Goal: Find specific page/section: Find specific page/section

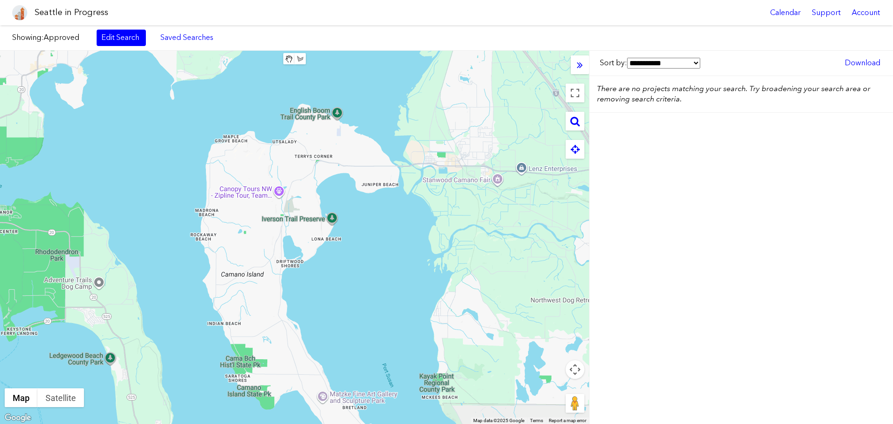
click at [621, 259] on div "**********" at bounding box center [446, 237] width 893 height 373
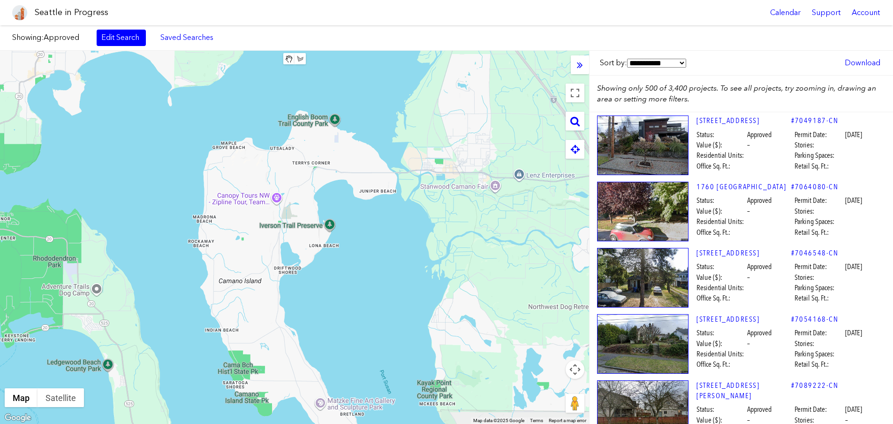
click at [473, 81] on div "**********" at bounding box center [446, 237] width 893 height 373
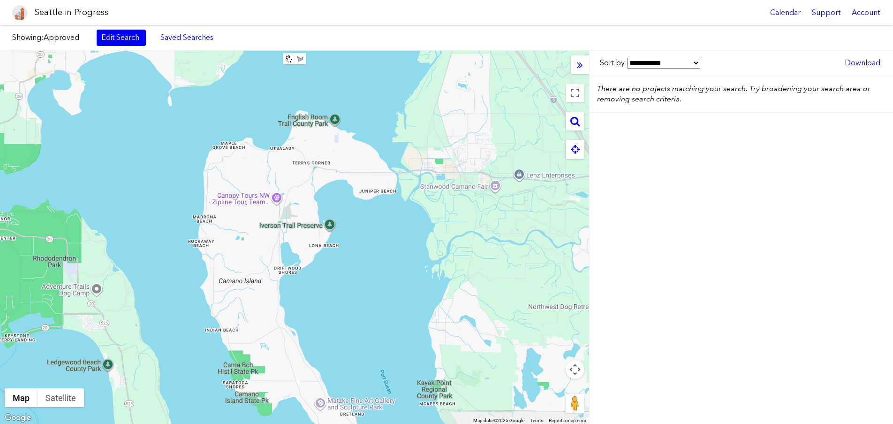
click at [468, 222] on div at bounding box center [294, 237] width 589 height 373
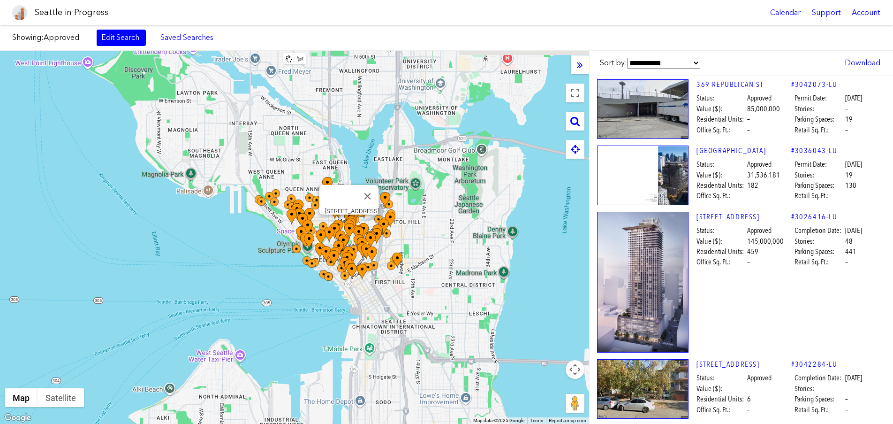
drag, startPoint x: 425, startPoint y: 193, endPoint x: 356, endPoint y: 222, distance: 75.0
click at [356, 267] on div at bounding box center [520, 267] width 589 height 0
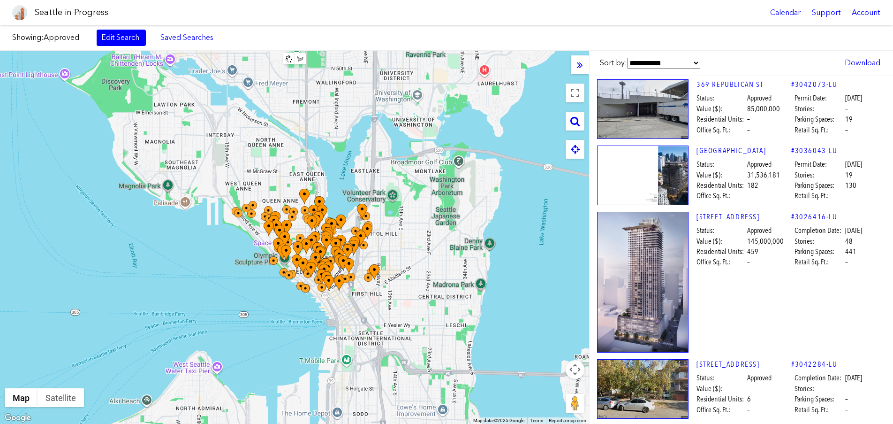
drag, startPoint x: 445, startPoint y: 231, endPoint x: 433, endPoint y: 240, distance: 15.2
click at [433, 240] on div at bounding box center [294, 237] width 589 height 373
click at [107, 39] on link "Edit Search" at bounding box center [121, 38] width 49 height 16
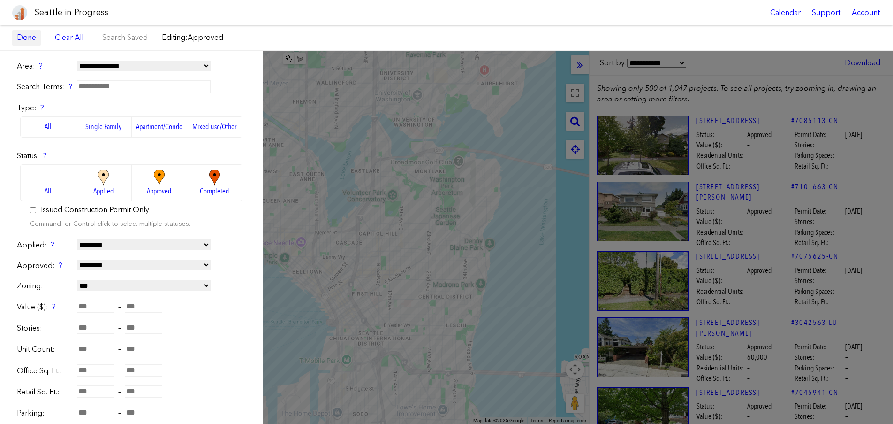
click at [31, 36] on link "Done" at bounding box center [26, 38] width 29 height 16
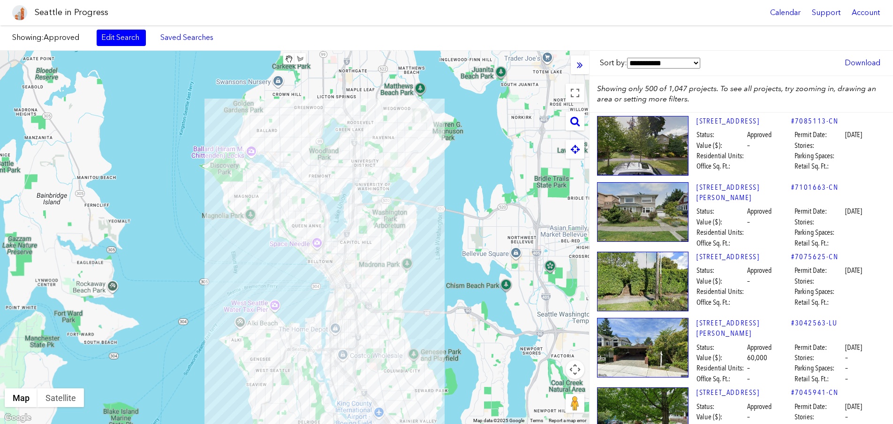
drag, startPoint x: 418, startPoint y: 151, endPoint x: 356, endPoint y: 199, distance: 78.9
click at [356, 199] on div at bounding box center [294, 237] width 589 height 373
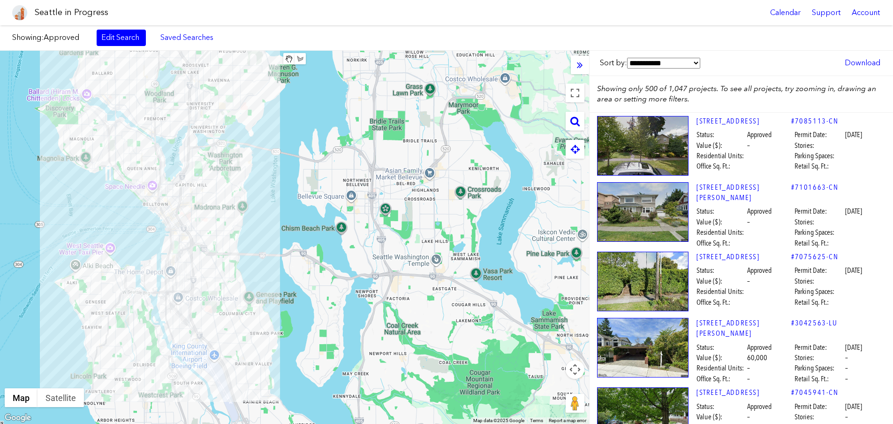
drag, startPoint x: 436, startPoint y: 224, endPoint x: 351, endPoint y: 181, distance: 95.5
click at [351, 181] on div at bounding box center [294, 237] width 589 height 373
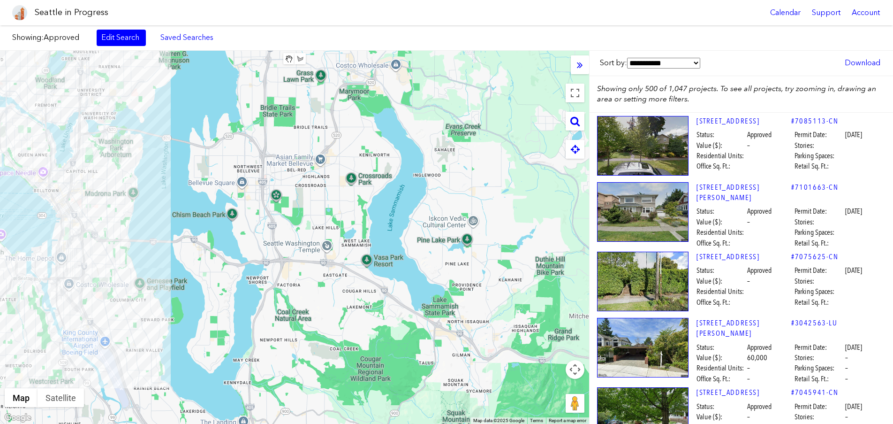
drag, startPoint x: 473, startPoint y: 232, endPoint x: 361, endPoint y: 221, distance: 112.2
click at [361, 221] on div at bounding box center [294, 237] width 589 height 373
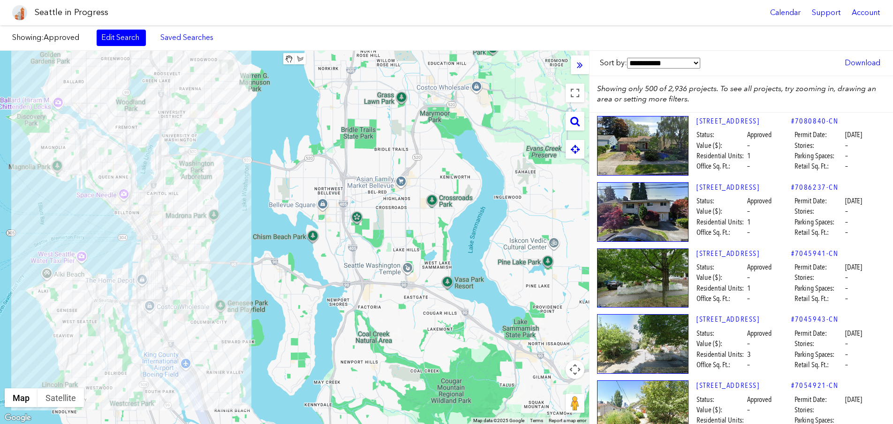
drag, startPoint x: 442, startPoint y: 195, endPoint x: 385, endPoint y: 216, distance: 61.2
click at [385, 216] on div at bounding box center [294, 237] width 589 height 373
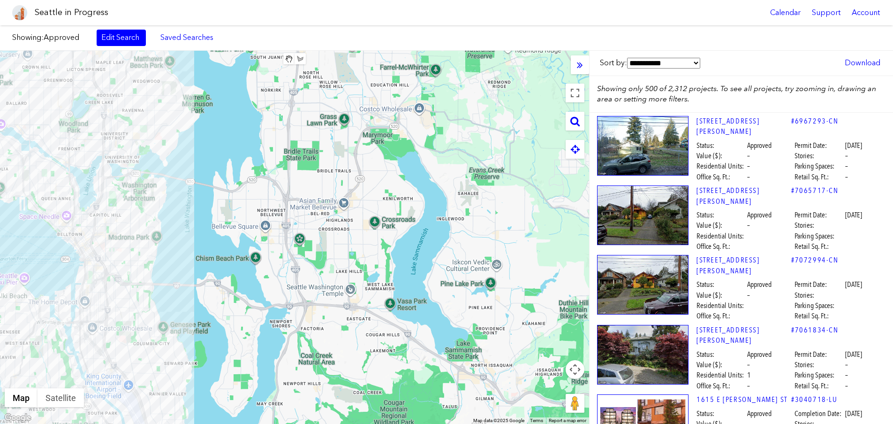
click at [365, 239] on div at bounding box center [294, 237] width 589 height 373
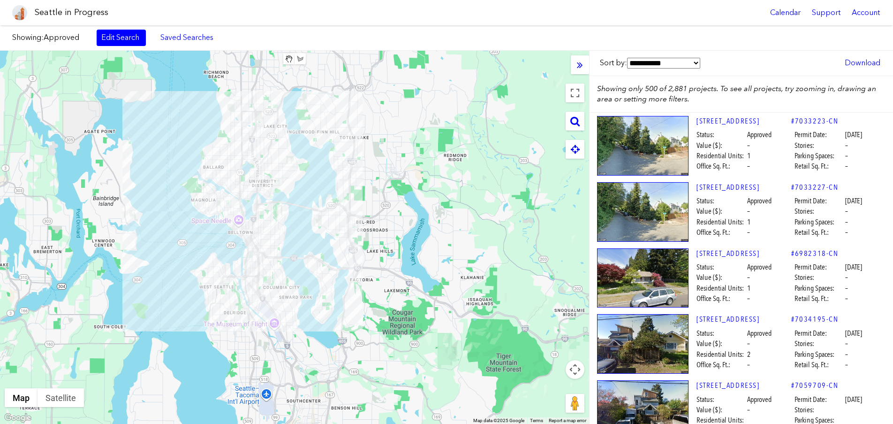
click at [404, 260] on div at bounding box center [294, 237] width 589 height 373
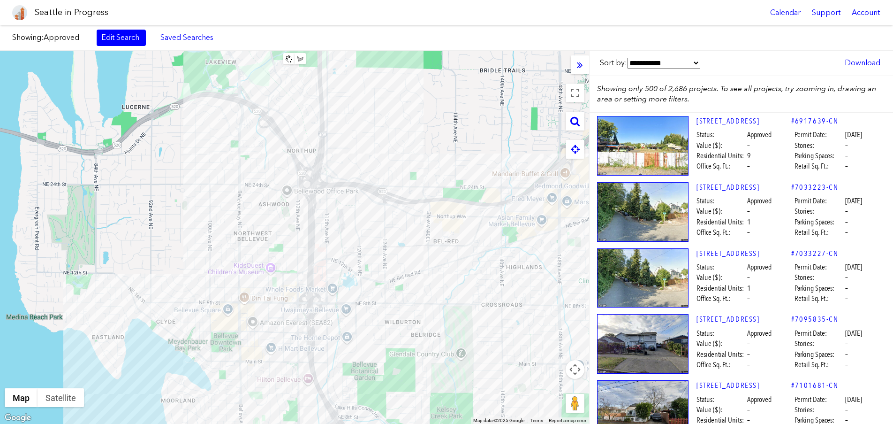
drag, startPoint x: 362, startPoint y: 146, endPoint x: 378, endPoint y: 257, distance: 111.4
click at [378, 257] on div at bounding box center [294, 237] width 589 height 373
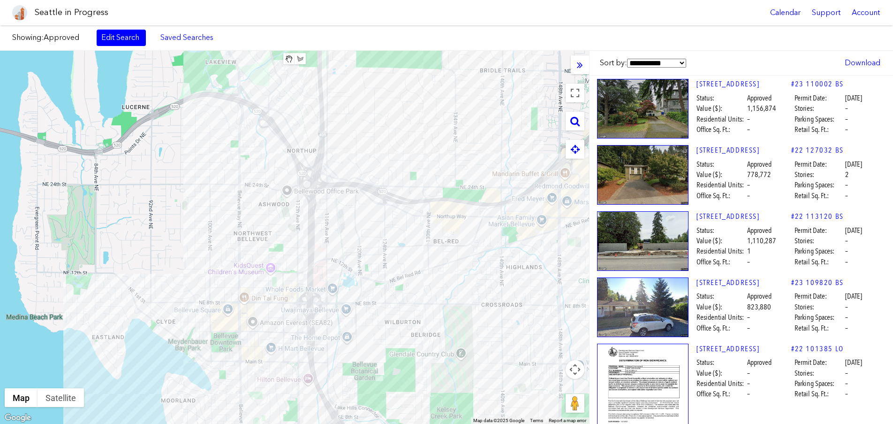
click at [264, 250] on div at bounding box center [294, 237] width 589 height 373
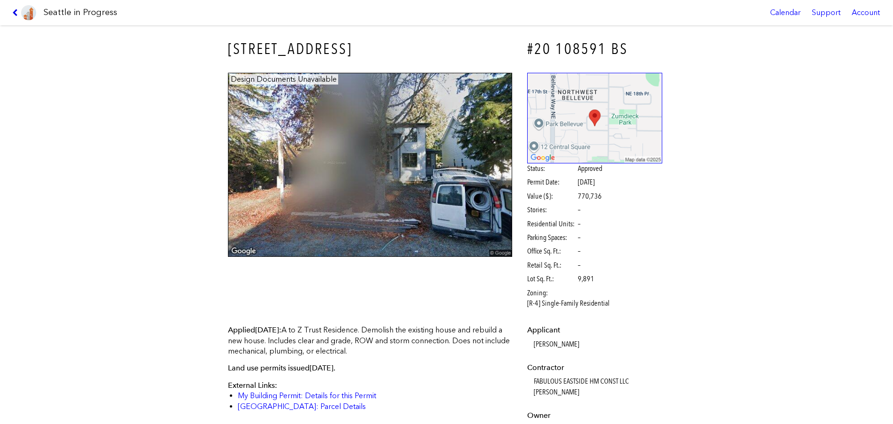
click at [16, 12] on icon at bounding box center [16, 13] width 9 height 8
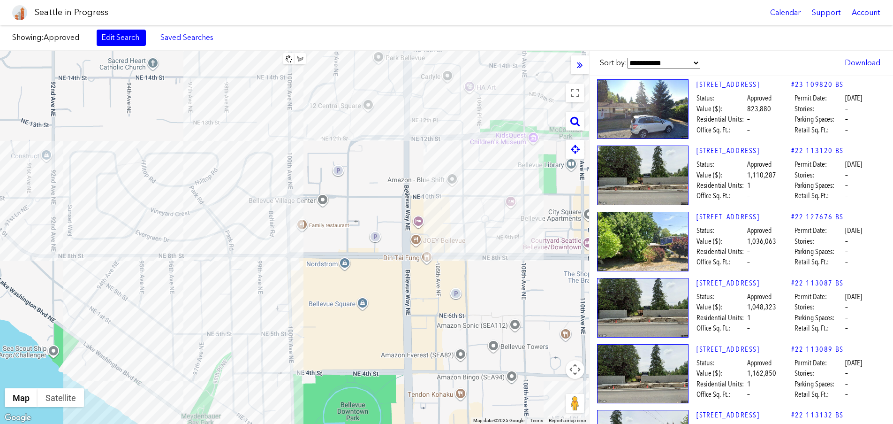
drag, startPoint x: 216, startPoint y: 307, endPoint x: 233, endPoint y: 277, distance: 34.9
click at [233, 277] on div at bounding box center [294, 237] width 589 height 373
click at [193, 282] on div "[STREET_ADDRESS]" at bounding box center [294, 237] width 589 height 373
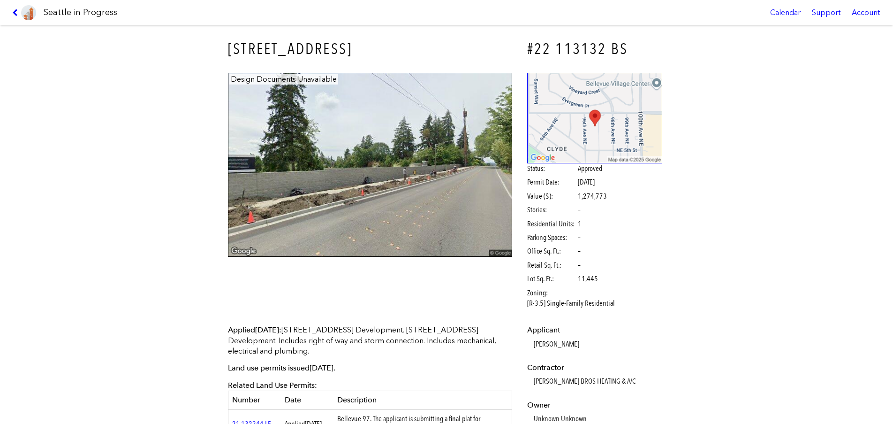
scroll to position [141, 0]
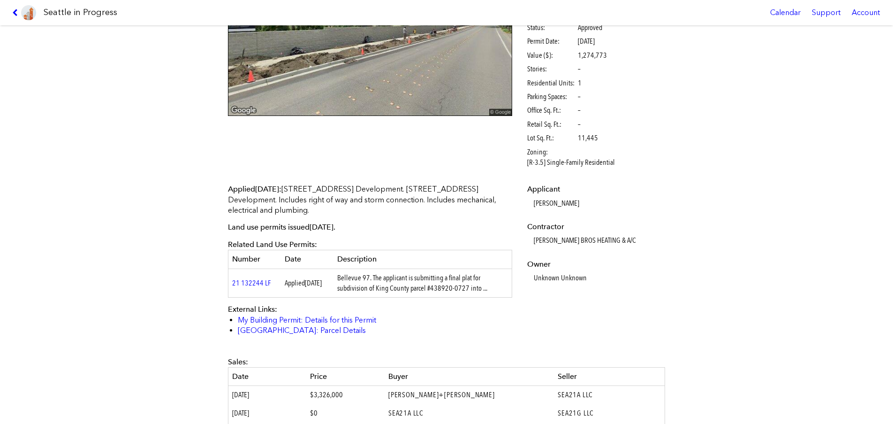
click at [17, 13] on icon at bounding box center [16, 13] width 9 height 8
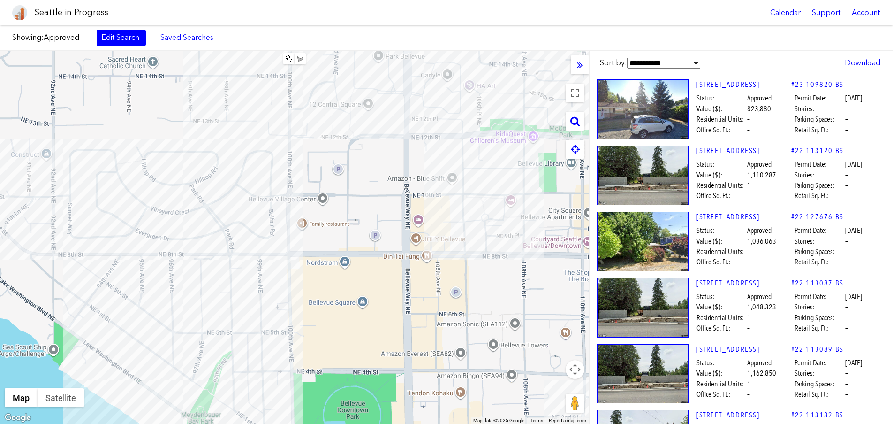
click at [204, 282] on div at bounding box center [294, 237] width 589 height 373
click at [205, 281] on div "[STREET_ADDRESS]" at bounding box center [294, 237] width 589 height 373
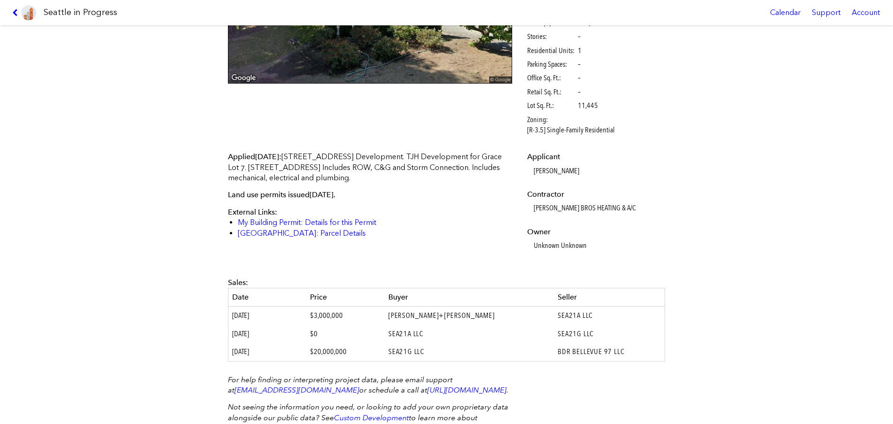
scroll to position [188, 0]
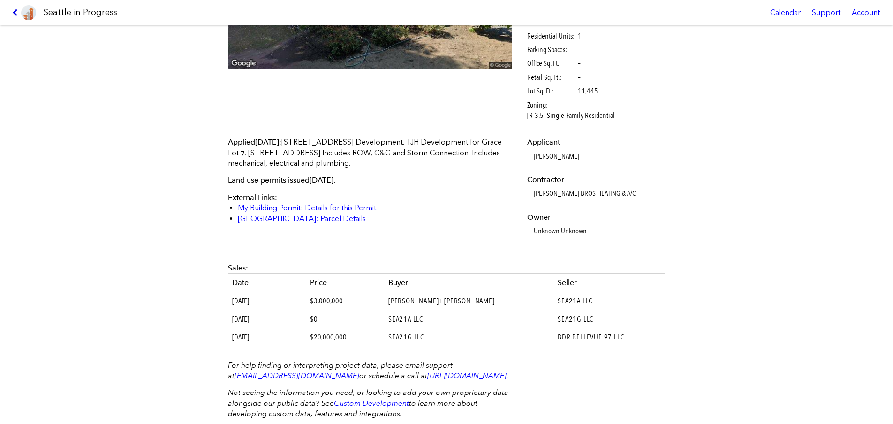
click at [12, 14] on icon at bounding box center [16, 13] width 9 height 8
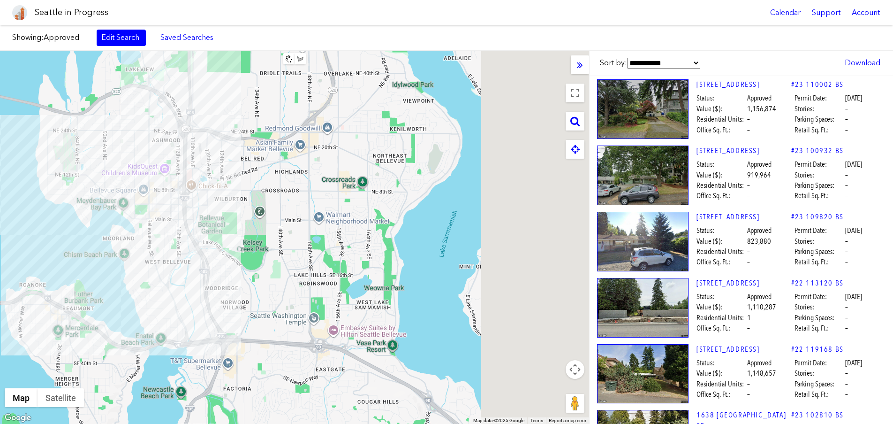
drag, startPoint x: 500, startPoint y: 181, endPoint x: 212, endPoint y: 173, distance: 288.7
click at [212, 173] on div at bounding box center [294, 237] width 589 height 373
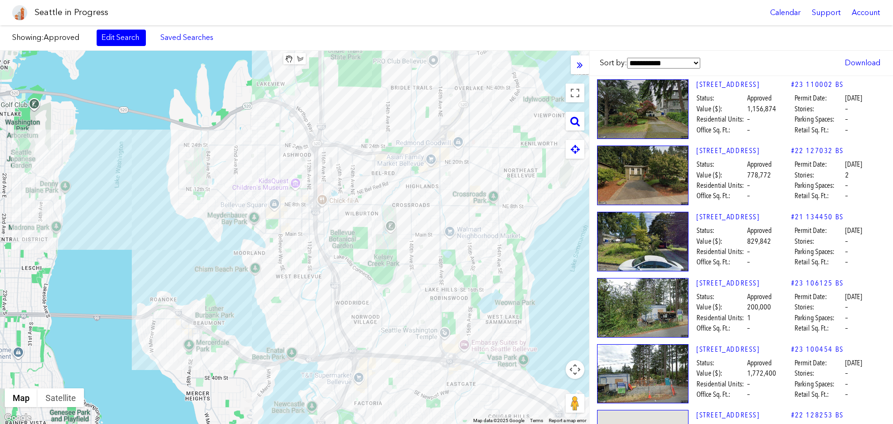
drag, startPoint x: 231, startPoint y: 181, endPoint x: 273, endPoint y: 216, distance: 55.0
click at [521, 183] on div at bounding box center [294, 237] width 589 height 373
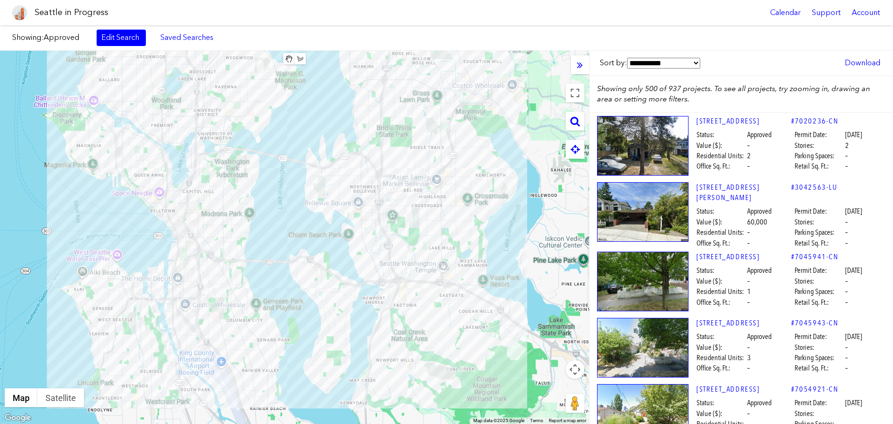
click at [371, 187] on div at bounding box center [294, 237] width 589 height 373
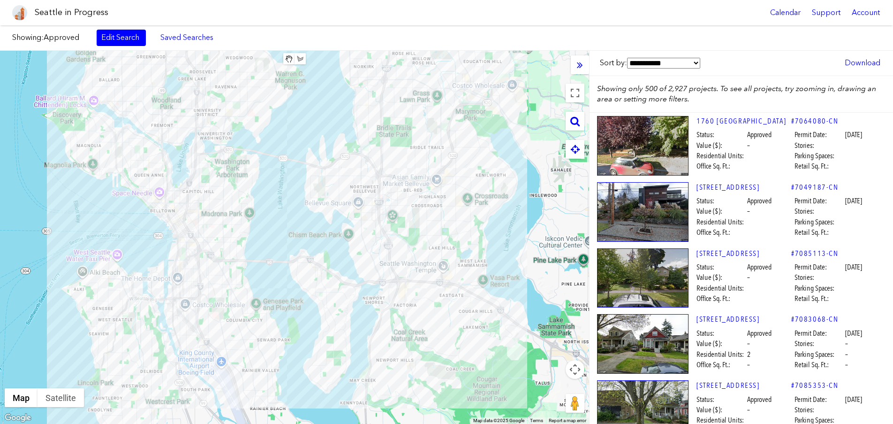
drag, startPoint x: 119, startPoint y: 209, endPoint x: 245, endPoint y: 253, distance: 133.9
click at [245, 253] on div at bounding box center [294, 237] width 589 height 373
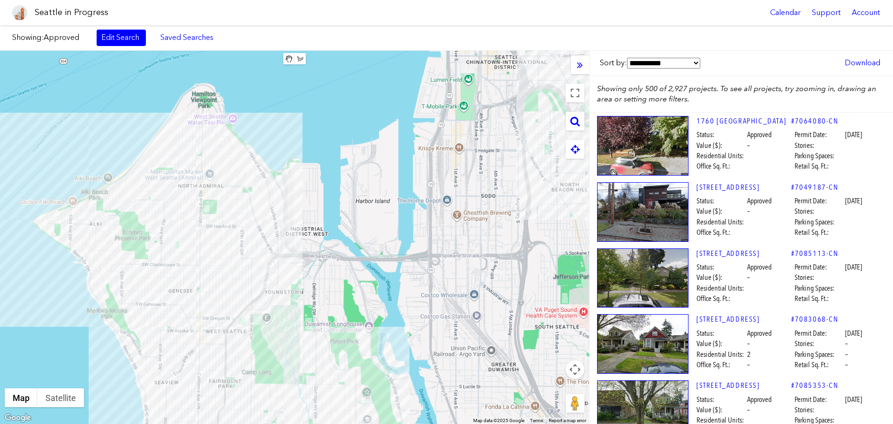
drag, startPoint x: 179, startPoint y: 290, endPoint x: 298, endPoint y: 243, distance: 128.4
click at [298, 243] on div at bounding box center [294, 237] width 589 height 373
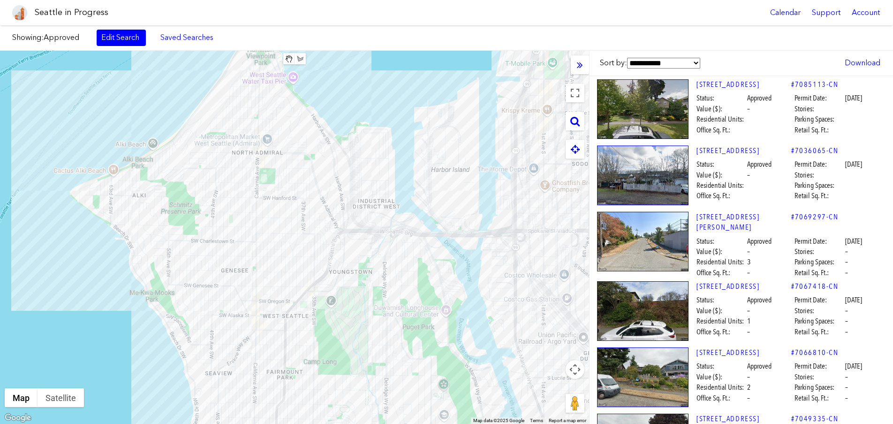
drag, startPoint x: 211, startPoint y: 292, endPoint x: 311, endPoint y: 259, distance: 105.8
click at [311, 259] on div at bounding box center [294, 237] width 589 height 373
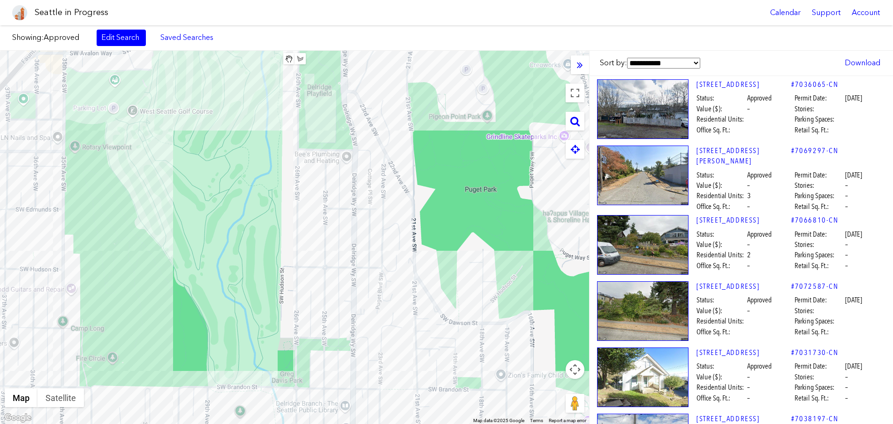
drag, startPoint x: 418, startPoint y: 365, endPoint x: 410, endPoint y: 267, distance: 97.4
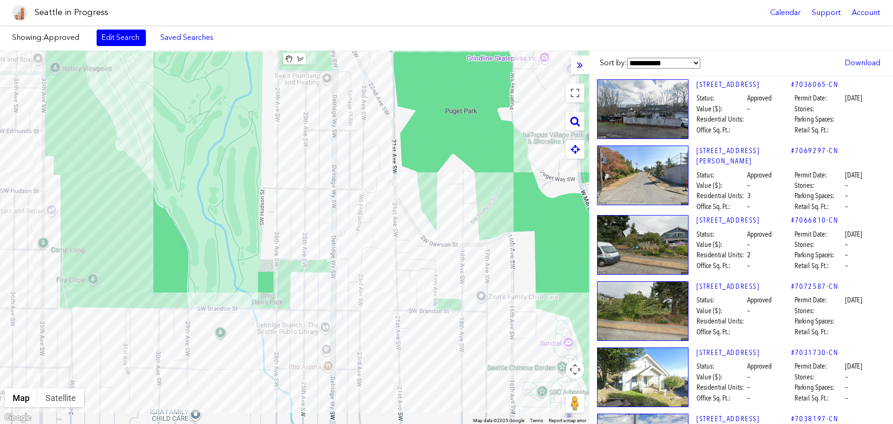
drag, startPoint x: 418, startPoint y: 335, endPoint x: 396, endPoint y: 251, distance: 87.2
click at [396, 251] on div at bounding box center [294, 237] width 589 height 373
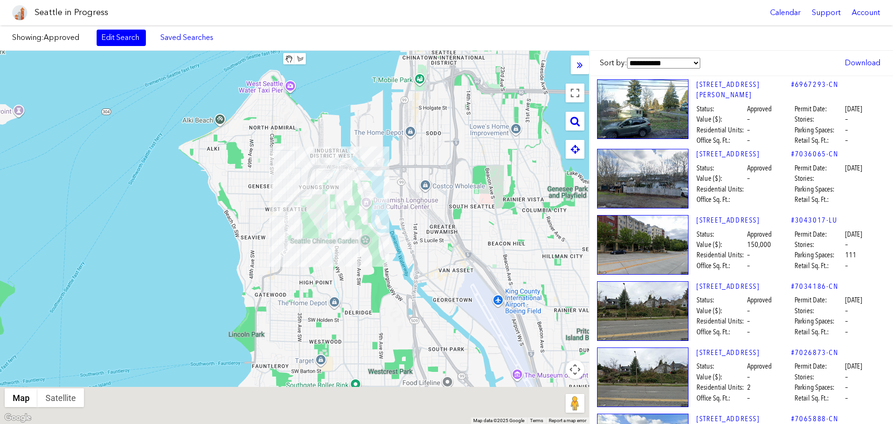
drag, startPoint x: 418, startPoint y: 339, endPoint x: 398, endPoint y: 234, distance: 107.4
click at [398, 234] on div at bounding box center [294, 237] width 589 height 373
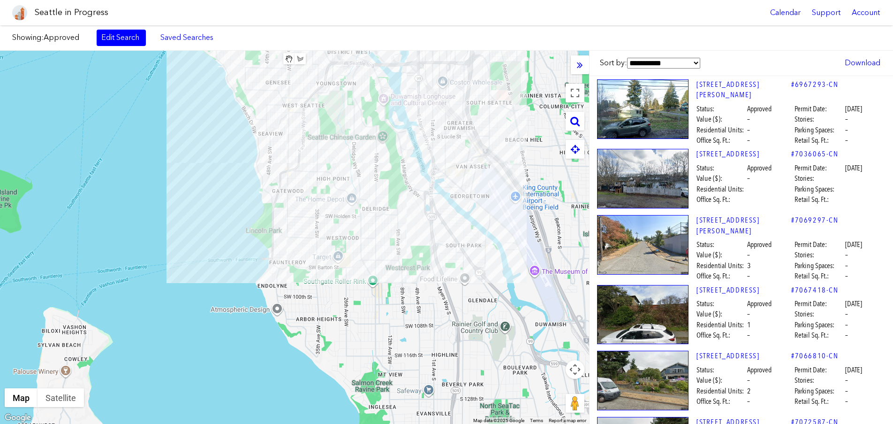
drag, startPoint x: 327, startPoint y: 343, endPoint x: 341, endPoint y: 268, distance: 76.4
click at [342, 284] on div at bounding box center [294, 237] width 589 height 373
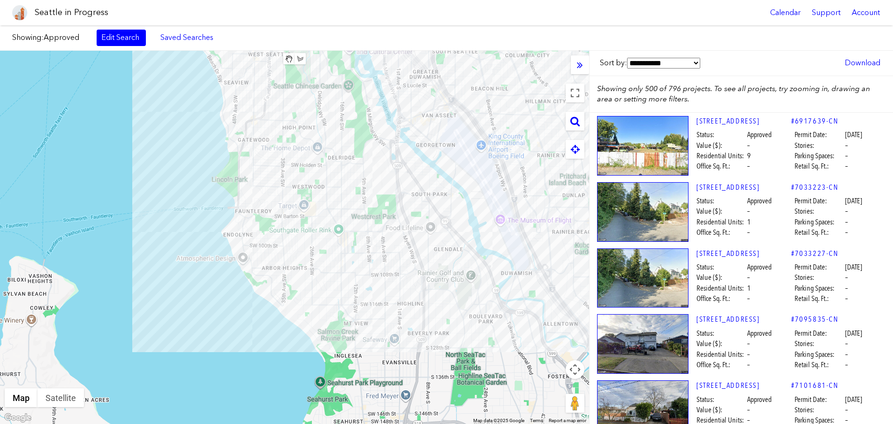
drag, startPoint x: 413, startPoint y: 337, endPoint x: 377, endPoint y: 294, distance: 56.6
click at [377, 294] on div at bounding box center [294, 237] width 589 height 373
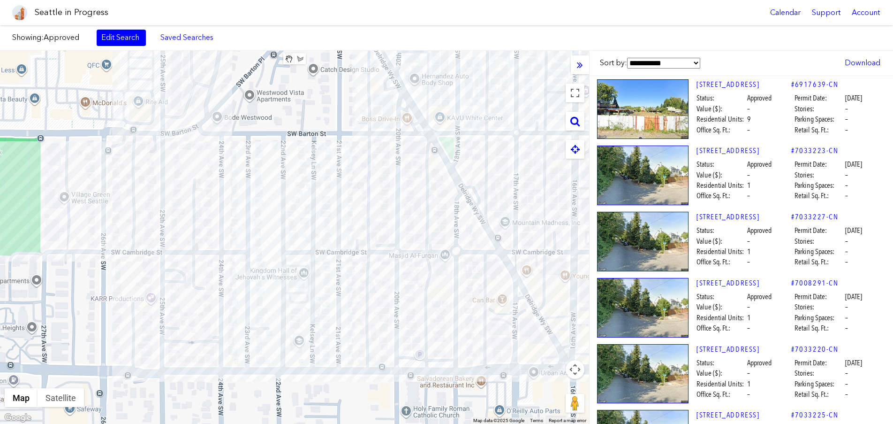
click at [295, 195] on div at bounding box center [294, 237] width 589 height 373
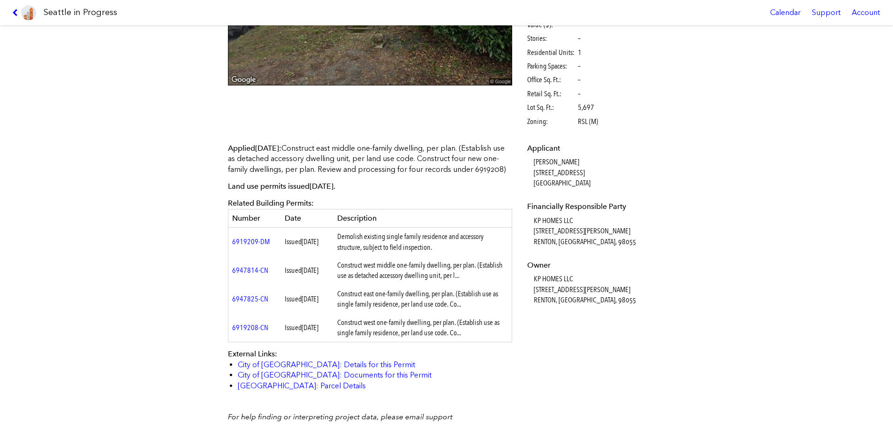
scroll to position [188, 0]
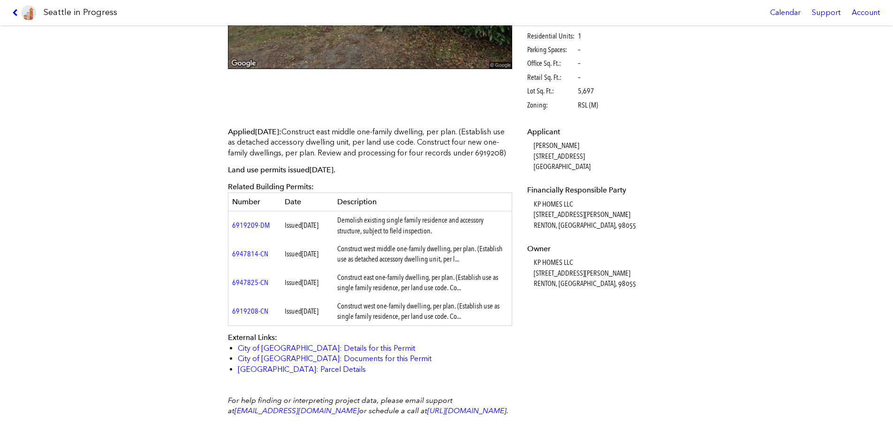
click at [15, 14] on icon at bounding box center [16, 13] width 9 height 8
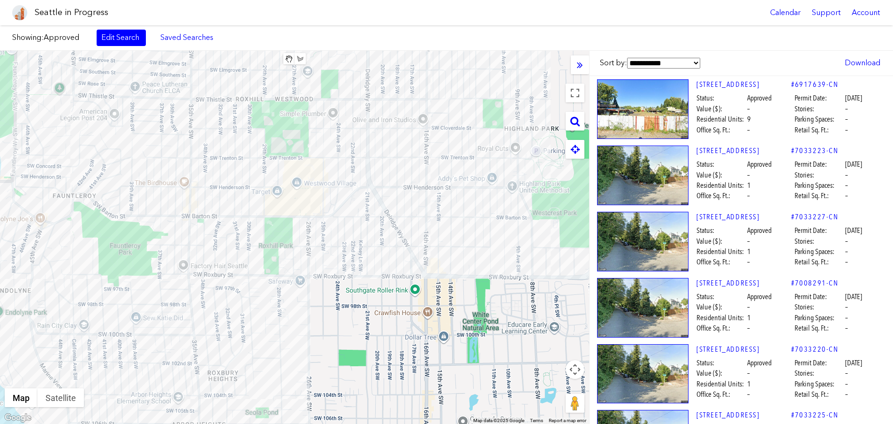
drag, startPoint x: 409, startPoint y: 178, endPoint x: 492, endPoint y: 245, distance: 106.7
click at [492, 245] on div at bounding box center [294, 237] width 589 height 373
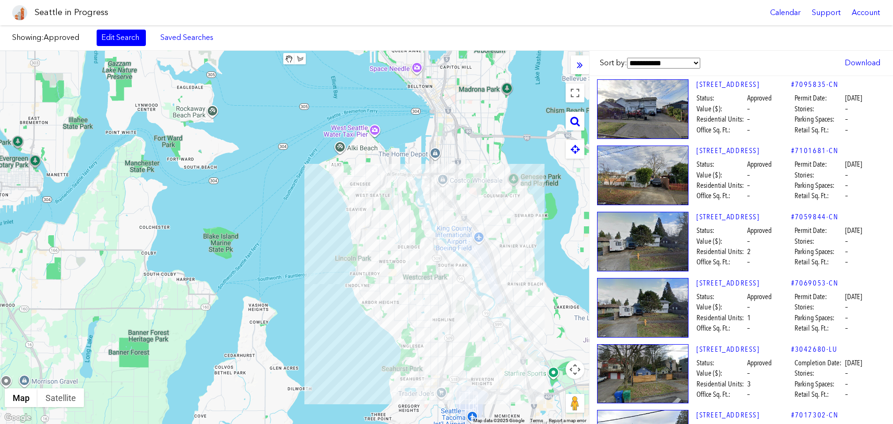
drag, startPoint x: 449, startPoint y: 217, endPoint x: 425, endPoint y: 219, distance: 24.0
click at [425, 219] on div at bounding box center [294, 237] width 589 height 373
